Goal: Task Accomplishment & Management: Use online tool/utility

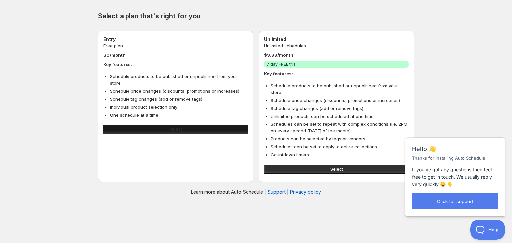
click at [189, 125] on button "Select" at bounding box center [175, 129] width 145 height 9
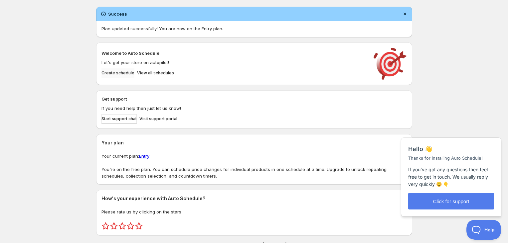
click at [116, 74] on span "Create schedule" at bounding box center [117, 73] width 33 height 5
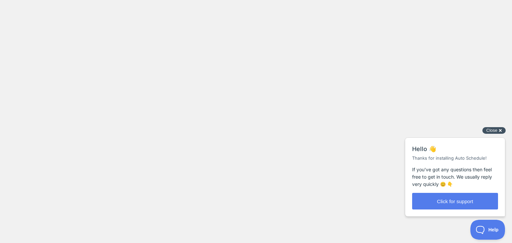
click at [497, 131] on span "Close" at bounding box center [491, 130] width 11 height 5
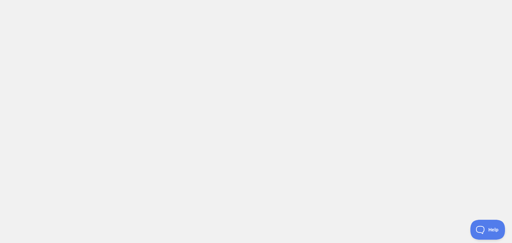
click at [215, 67] on body at bounding box center [256, 121] width 512 height 243
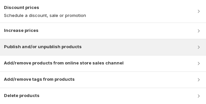
click at [58, 50] on div "Publish and/or unpublish products" at bounding box center [43, 47] width 78 height 8
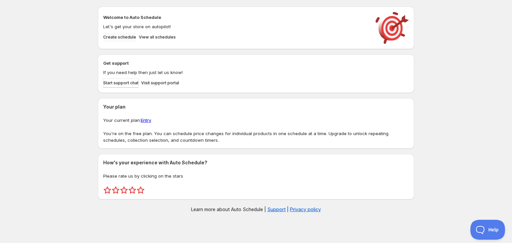
click at [134, 38] on span "Create schedule" at bounding box center [119, 37] width 33 height 5
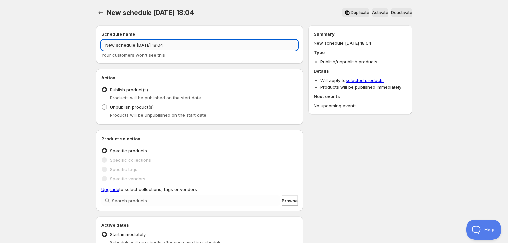
click at [153, 50] on input "New schedule [DATE] 18:04" at bounding box center [199, 45] width 197 height 11
click at [149, 44] on input "New schedule [DATE] 18:04" at bounding box center [199, 45] width 197 height 11
click at [167, 46] on input "New schedule Oct 04 2025 18:04" at bounding box center [199, 45] width 197 height 11
click at [182, 51] on div "New schedule Oct 04 2025 16:04 Your customers won't see this" at bounding box center [199, 49] width 197 height 19
click at [177, 47] on input "New schedule Oct 04 2025 16:04" at bounding box center [199, 45] width 197 height 11
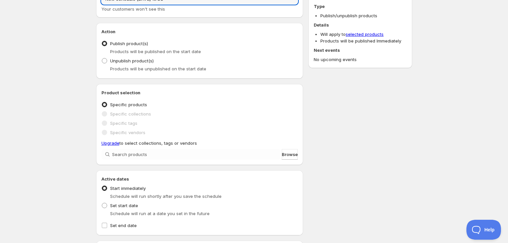
scroll to position [53, 0]
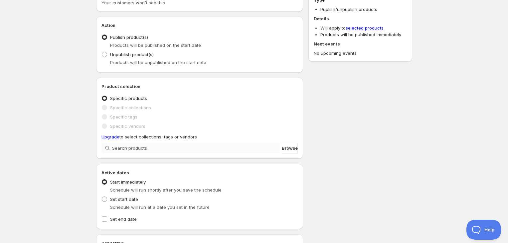
type input "New schedule Oct 04 2025 16:00"
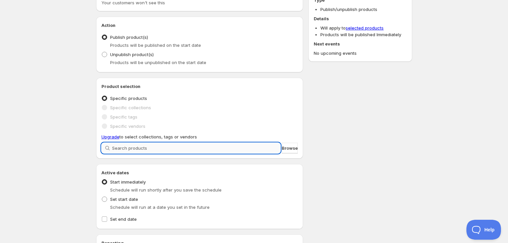
click at [223, 145] on input "search" at bounding box center [196, 148] width 169 height 11
click at [257, 145] on input "search" at bounding box center [196, 148] width 169 height 11
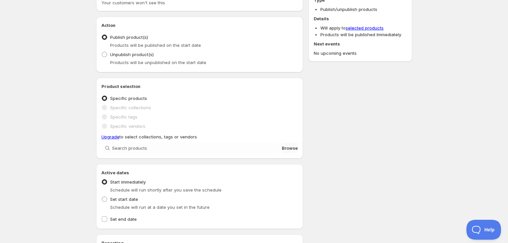
click at [289, 148] on span "Browse" at bounding box center [290, 148] width 16 height 7
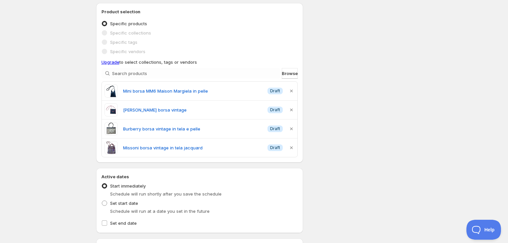
scroll to position [136, 0]
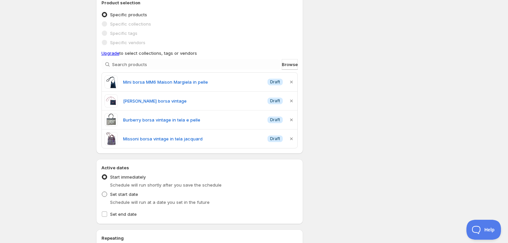
click at [108, 193] on label "Set start date" at bounding box center [119, 194] width 37 height 9
click at [102, 192] on input "Set start date" at bounding box center [102, 192] width 0 height 0
radio input "true"
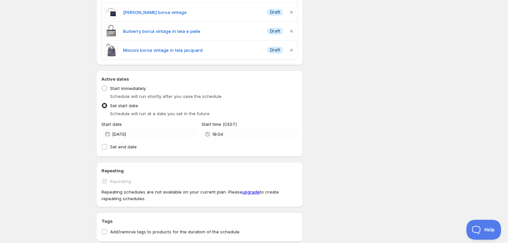
scroll to position [234, 0]
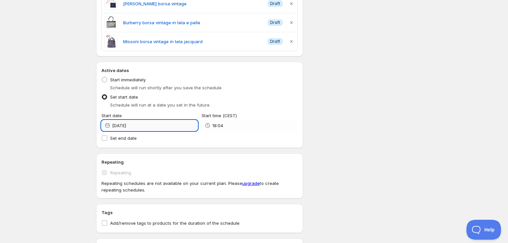
click at [138, 125] on input "2025-10-03" at bounding box center [154, 125] width 85 height 11
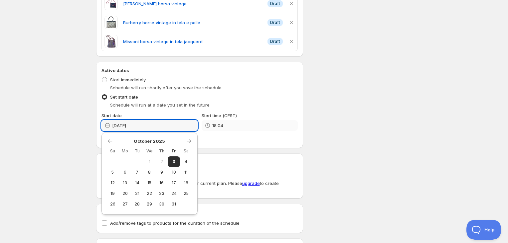
type input "2025-10-04"
click at [216, 125] on input "18:04" at bounding box center [254, 125] width 85 height 11
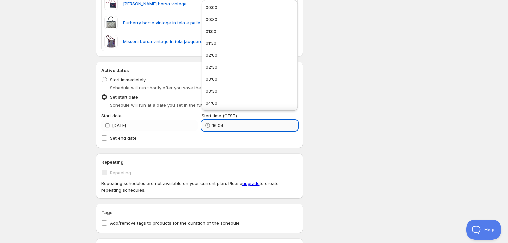
click at [234, 122] on input "16:04" at bounding box center [254, 125] width 85 height 11
click at [232, 128] on input "16:04" at bounding box center [254, 125] width 85 height 11
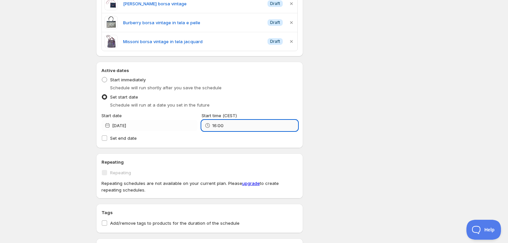
scroll to position [0, 0]
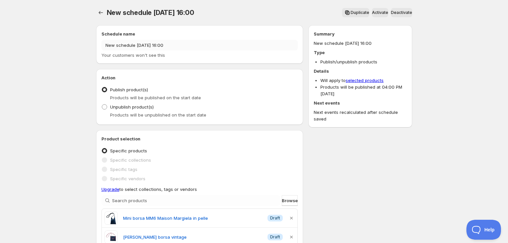
type input "16:00"
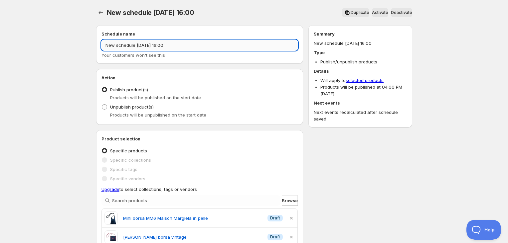
click at [140, 44] on input "New schedule Oct 04 2025 16:00" at bounding box center [199, 45] width 197 height 11
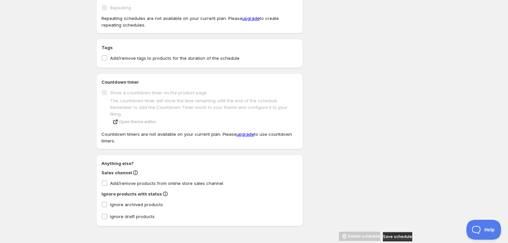
scroll to position [404, 0]
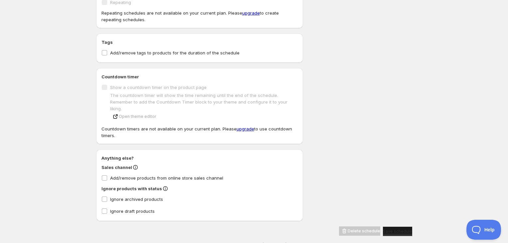
type input "drop 1"
click at [390, 229] on span "Save schedule" at bounding box center [397, 231] width 29 height 5
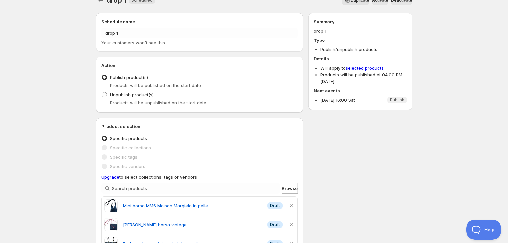
scroll to position [13, 0]
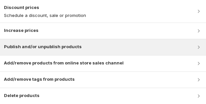
click at [201, 47] on icon at bounding box center [199, 47] width 7 height 7
